Goal: Task Accomplishment & Management: Manage account settings

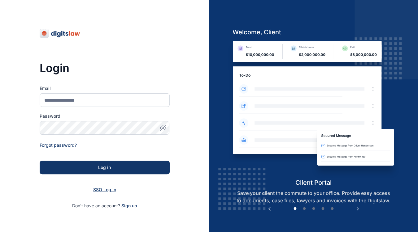
click at [106, 188] on span "SSO Log in" at bounding box center [104, 189] width 23 height 5
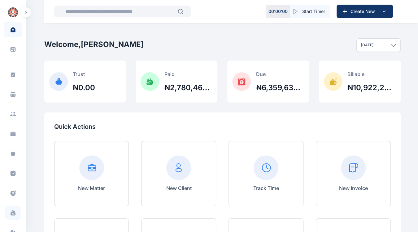
click at [14, 217] on span at bounding box center [13, 213] width 16 height 14
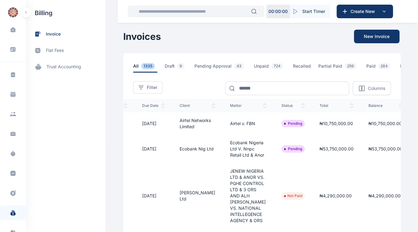
scroll to position [0, 103]
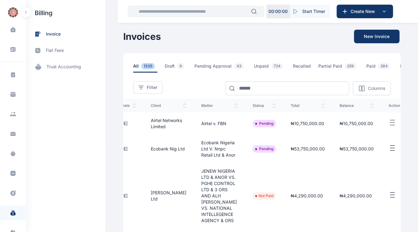
click at [388, 152] on icon "button" at bounding box center [391, 148] width 7 height 8
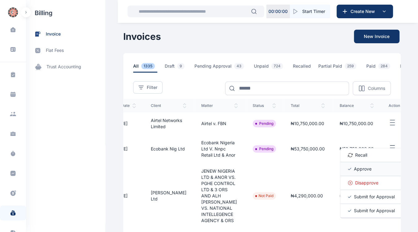
click at [357, 172] on span "Approve" at bounding box center [363, 169] width 18 height 6
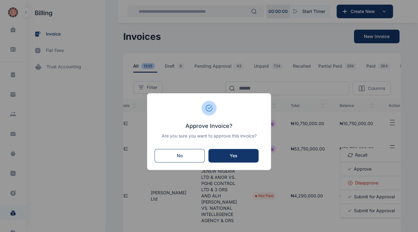
click at [247, 159] on button "Yes" at bounding box center [233, 156] width 50 height 14
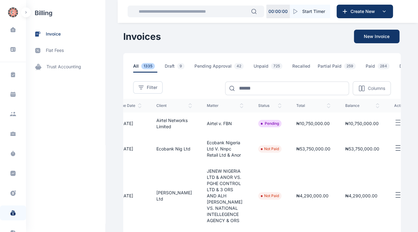
scroll to position [0, 103]
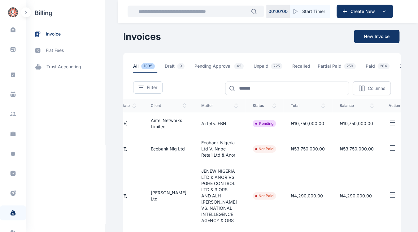
click at [388, 127] on button "button" at bounding box center [397, 123] width 18 height 8
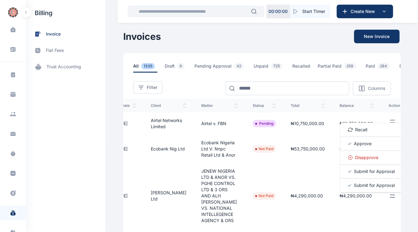
click at [356, 147] on span "Approve" at bounding box center [363, 144] width 18 height 6
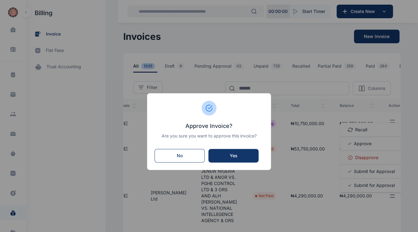
click at [238, 155] on div "Yes" at bounding box center [233, 156] width 38 height 6
